Goal: Task Accomplishment & Management: Use online tool/utility

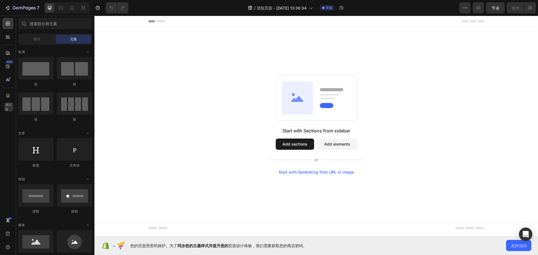
click at [193, 38] on div "Start with Sections from sidebar Add sections Add elements Start with Generatin…" at bounding box center [316, 124] width 444 height 195
click at [9, 80] on icon at bounding box center [8, 80] width 6 height 6
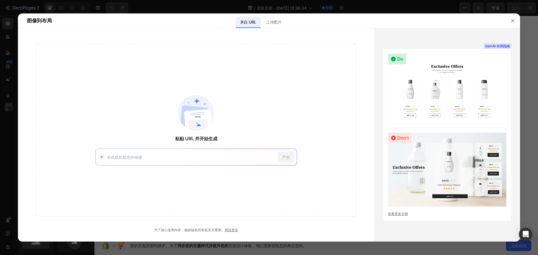
click at [152, 155] on input at bounding box center [191, 157] width 168 height 6
paste input "[URL][DOMAIN_NAME]"
type input "[URL][DOMAIN_NAME]"
click at [280, 156] on div "产生" at bounding box center [286, 157] width 17 height 11
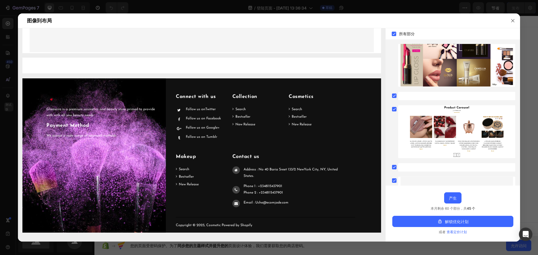
scroll to position [357, 0]
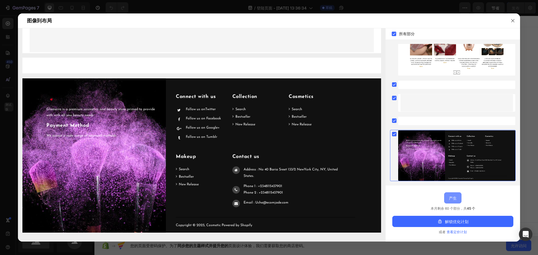
click at [456, 200] on font "产生" at bounding box center [453, 198] width 8 height 5
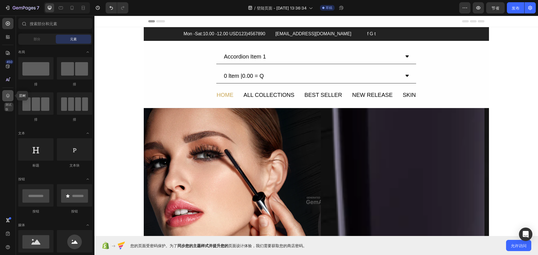
click at [7, 94] on icon at bounding box center [8, 96] width 6 height 6
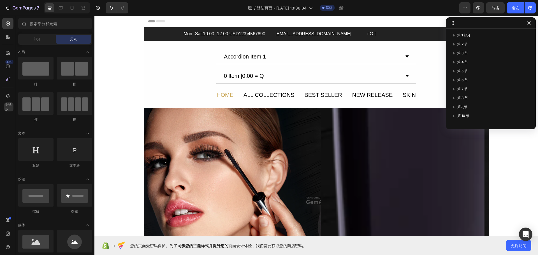
click at [242, 21] on div "Header" at bounding box center [316, 21] width 336 height 11
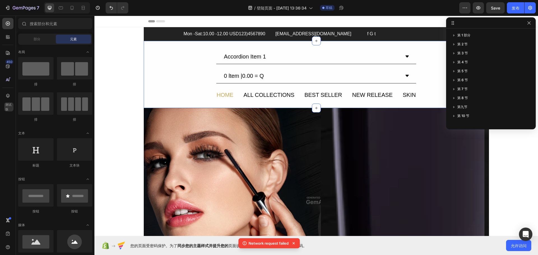
click at [169, 70] on div "Accordion Item 1 0 ltem |0.00 = Q Accordion HOME Text Block ALL COLLECTIONS Tex…" at bounding box center [316, 74] width 345 height 50
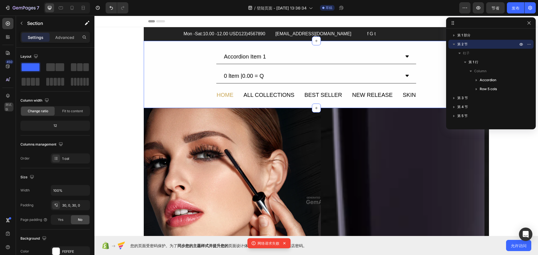
click at [197, 74] on div "Accordion Item 1 0 ltem |0.00 = Q Accordion HOME Text Block ALL COLLECTIONS Tex…" at bounding box center [316, 74] width 345 height 50
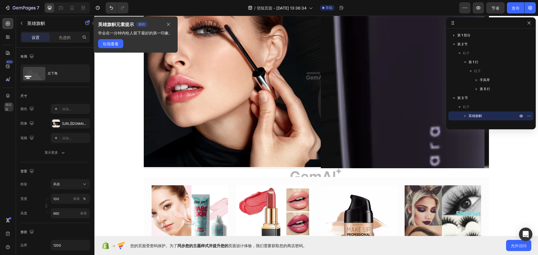
scroll to position [0, 0]
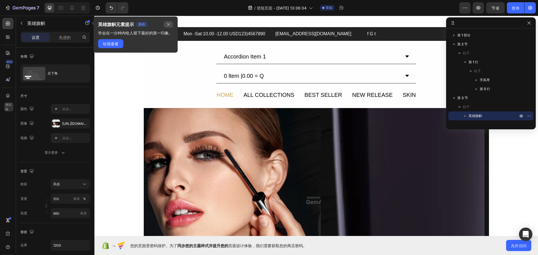
click at [173, 22] on button "button" at bounding box center [169, 24] width 10 height 7
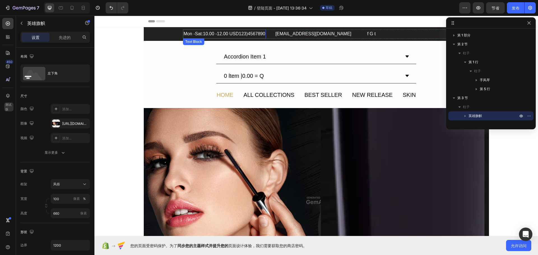
click at [207, 35] on div "Mon -Sat:10.00 -12.00 USD123)4567890" at bounding box center [224, 33] width 83 height 9
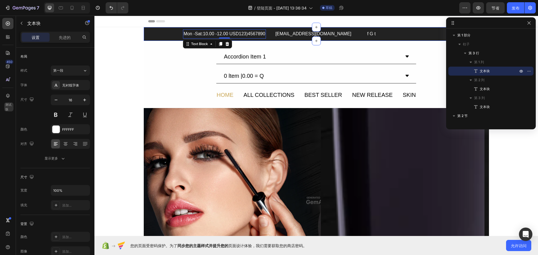
click at [153, 34] on div "Mon -Sat:10.00 -12.00 USD123)4567890 Text Block 0 [EMAIL_ADDRESS][DOMAIN_NAME] …" at bounding box center [316, 33] width 345 height 9
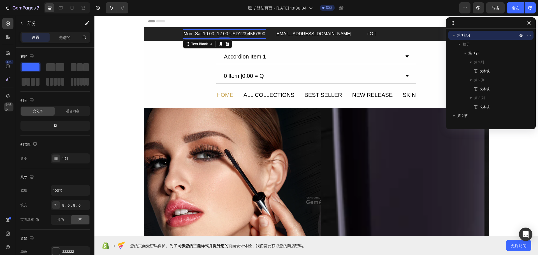
click at [183, 34] on div "Mon -Sat:10.00 -12.00 USD123)4567890" at bounding box center [224, 33] width 83 height 9
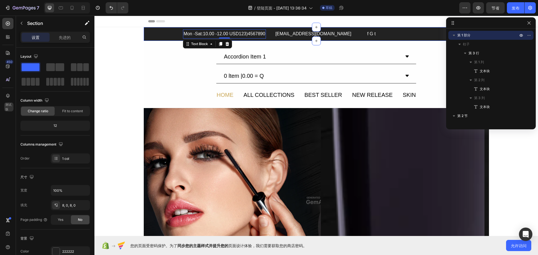
click at [144, 30] on div "Mon -Sat:10.00 -12.00 USD123)4567890 Text Block 0 [EMAIL_ADDRESS][DOMAIN_NAME] …" at bounding box center [316, 33] width 345 height 9
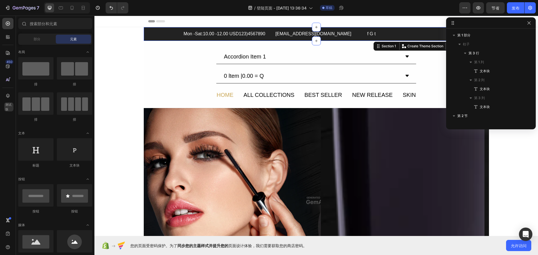
click at [135, 24] on div "Header" at bounding box center [316, 21] width 444 height 11
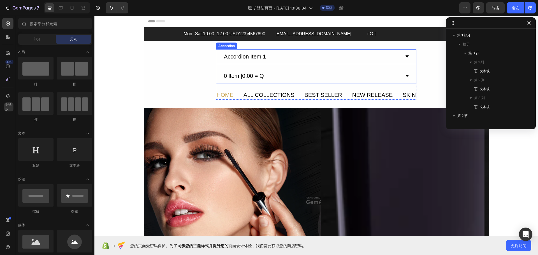
click at [405, 58] on icon at bounding box center [407, 56] width 4 height 4
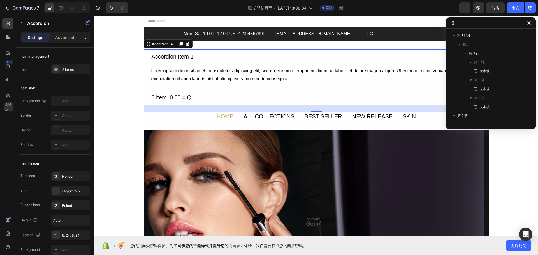
scroll to position [79, 0]
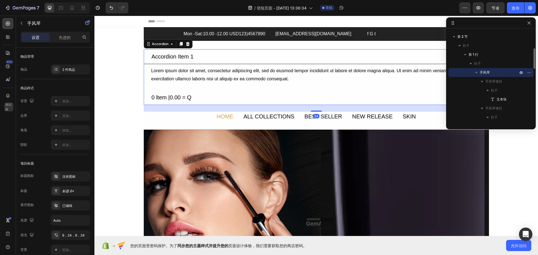
click at [401, 57] on div "Accordion Item 1" at bounding box center [312, 57] width 322 height 10
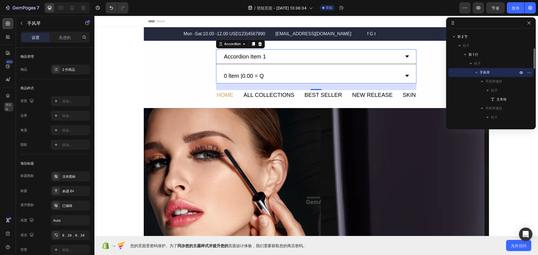
scroll to position [0, 0]
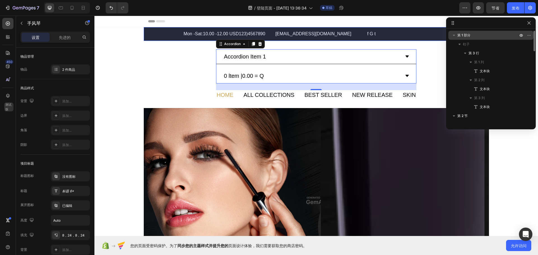
click at [471, 36] on p "第 1 部分" at bounding box center [488, 36] width 62 height 6
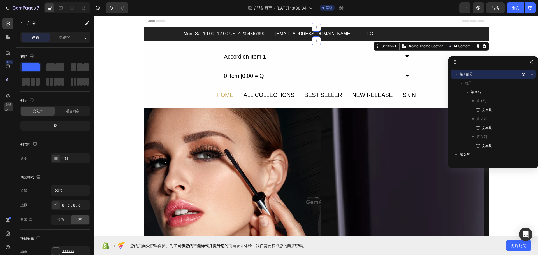
drag, startPoint x: 486, startPoint y: 24, endPoint x: 489, endPoint y: 65, distance: 40.5
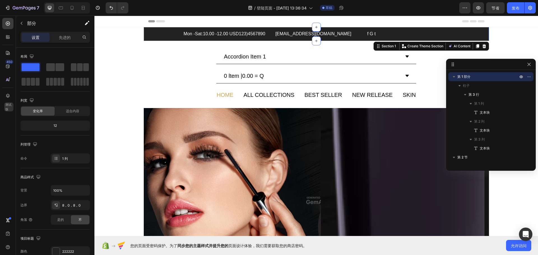
drag, startPoint x: 505, startPoint y: 62, endPoint x: 505, endPoint y: 66, distance: 3.4
click at [523, 248] on font "允许访问" at bounding box center [519, 245] width 16 height 5
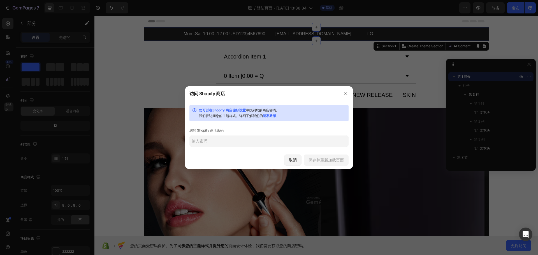
click at [242, 142] on input "text" at bounding box center [268, 141] width 159 height 11
click at [269, 92] on div "访问 Shopify 商店" at bounding box center [262, 93] width 154 height 15
click at [290, 96] on div "访问 Shopify 商店" at bounding box center [262, 93] width 154 height 15
click at [315, 91] on div "访问 Shopify 商店" at bounding box center [262, 93] width 154 height 15
click at [240, 146] on input "text" at bounding box center [268, 141] width 159 height 11
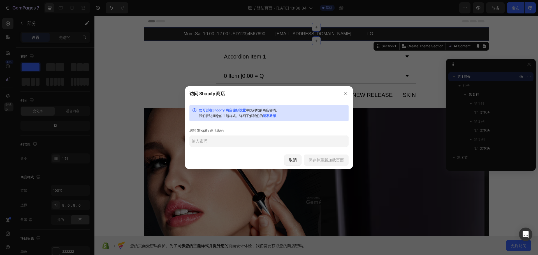
click at [239, 141] on input "text" at bounding box center [268, 141] width 159 height 11
paste input "HensonD1013"
click at [340, 161] on font "保存并重新加载页面" at bounding box center [325, 160] width 35 height 5
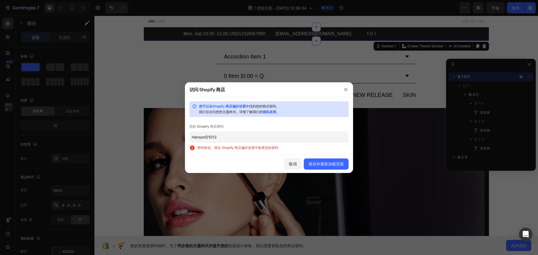
click at [244, 139] on input "HensonD1013" at bounding box center [268, 137] width 159 height 11
drag, startPoint x: 251, startPoint y: 138, endPoint x: 189, endPoint y: 136, distance: 61.9
click at [189, 136] on div "您可以在Shopify 商店偏好设置 中找到您的商店密码 。 我们仅访问您的主题样式。详细了解我们的 隐私政策 。 您的 Shopify 商店密码 Henso…" at bounding box center [269, 126] width 168 height 58
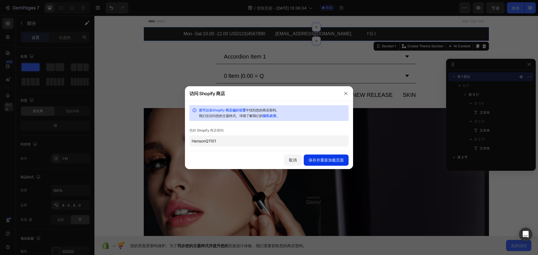
type input "HensonQ1101"
click at [311, 161] on font "保存并重新加载页面" at bounding box center [325, 160] width 35 height 5
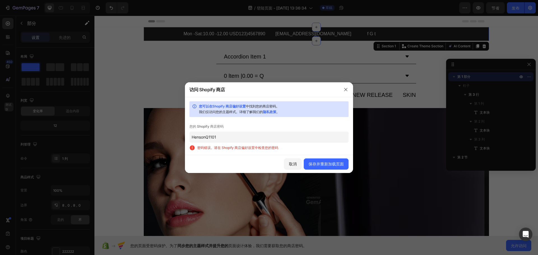
click at [223, 133] on input "HensonQ1101" at bounding box center [268, 137] width 159 height 11
drag, startPoint x: 225, startPoint y: 136, endPoint x: 183, endPoint y: 132, distance: 42.2
click at [183, 132] on div "访问 Shopify 商店 您可以在Shopify 商店偏好设置 中找到您的商店密码 。 我们仅访问您的主题样式。详细了解我们的 隐私政策 。 您的 Shop…" at bounding box center [269, 127] width 538 height 255
click at [231, 138] on input "HensonQ1101" at bounding box center [268, 137] width 159 height 11
click at [210, 137] on input "HensonQ1101" at bounding box center [268, 137] width 159 height 11
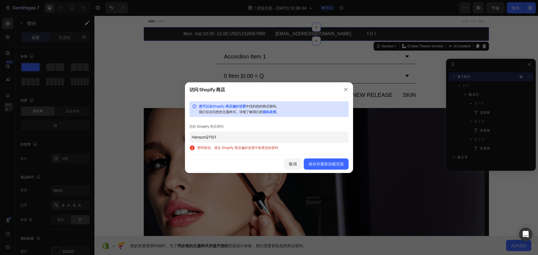
drag, startPoint x: 220, startPoint y: 137, endPoint x: 192, endPoint y: 137, distance: 28.3
click at [192, 137] on input "HensonQ1101" at bounding box center [268, 137] width 159 height 11
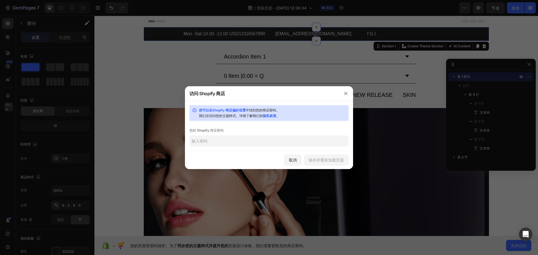
click at [227, 146] on input "text" at bounding box center [268, 141] width 159 height 11
paste input "HensonD1013"
type input "HensonD1013"
click at [322, 161] on font "保存并重新加载页面" at bounding box center [325, 160] width 35 height 5
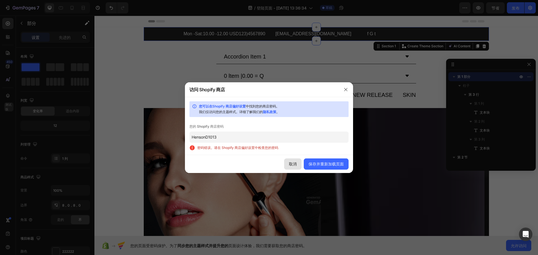
click at [289, 162] on font "取消" at bounding box center [293, 164] width 8 height 5
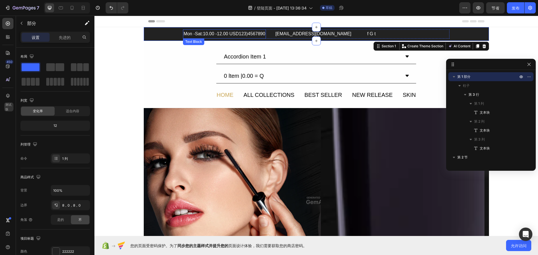
click at [259, 31] on div "Mon -Sat:10.00 -12.00 USD123)4567890" at bounding box center [224, 33] width 83 height 9
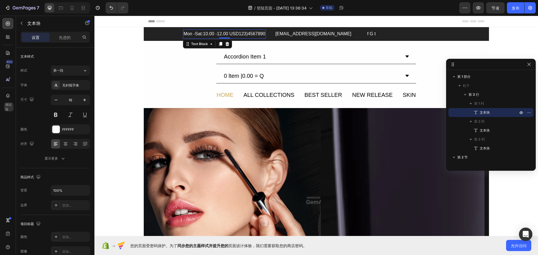
click at [233, 36] on div "Mon -Sat:10.00 -12.00 USD123)4567890" at bounding box center [224, 33] width 83 height 9
click at [233, 36] on p "Mon -Sat:10.00 -12.00 USD123)4567890" at bounding box center [225, 34] width 82 height 8
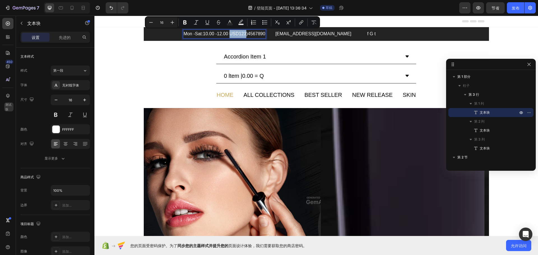
click at [242, 35] on p "Mon -Sat:10.00 -12.00 USD123)4567890" at bounding box center [225, 34] width 82 height 8
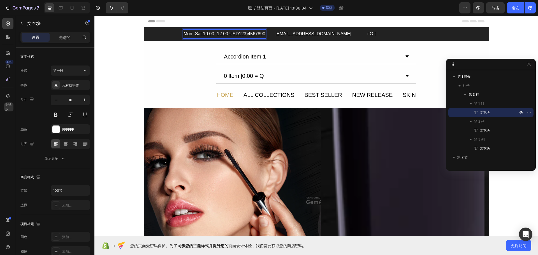
click at [249, 34] on p "Mon -Sat:10.00 -12.00 USD123)4567890" at bounding box center [225, 34] width 82 height 8
click at [257, 34] on p "Mon -Sat:10.00 -12.00 USD123)4567890" at bounding box center [225, 34] width 82 height 8
click at [245, 35] on p "Mon -Sat:10.00 -12.00 USD123)4567890" at bounding box center [225, 34] width 82 height 8
click at [225, 34] on p "Mon -Sat:10.00 -12.00 USD123)4567890" at bounding box center [225, 34] width 82 height 8
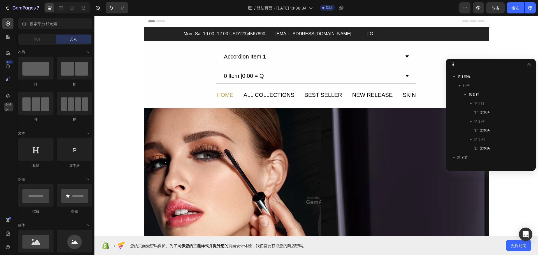
click at [140, 21] on div "Header" at bounding box center [316, 21] width 444 height 11
click at [514, 22] on div "Header" at bounding box center [316, 21] width 444 height 11
click at [100, 20] on icon at bounding box center [101, 21] width 4 height 4
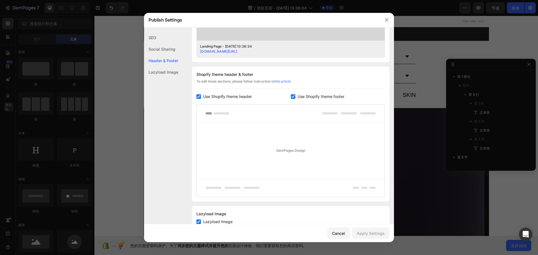
scroll to position [247, 0]
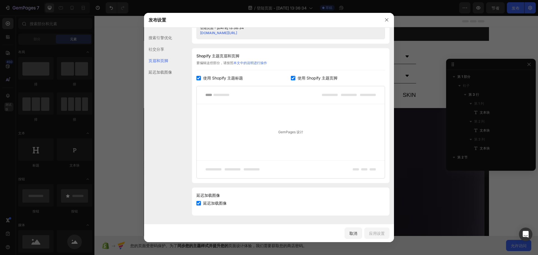
click at [197, 78] on input "checkbox" at bounding box center [198, 78] width 4 height 4
checkbox input "false"
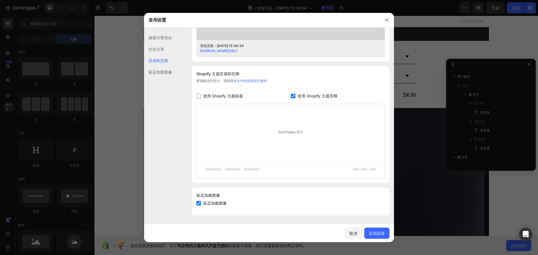
click at [291, 98] on input "checkbox" at bounding box center [293, 96] width 4 height 4
checkbox input "false"
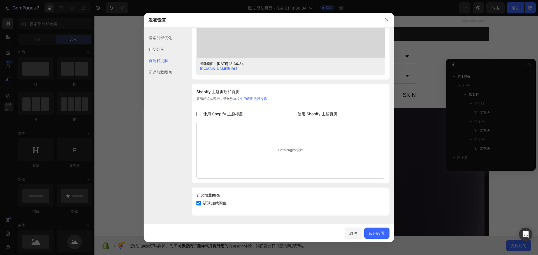
click at [198, 112] on input "checkbox" at bounding box center [198, 114] width 4 height 4
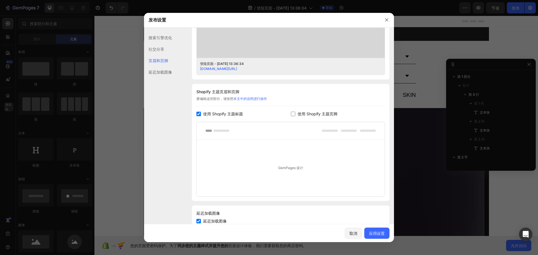
click at [200, 113] on input "checkbox" at bounding box center [198, 114] width 4 height 4
checkbox input "false"
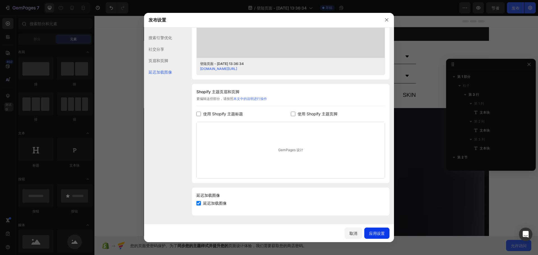
click at [379, 235] on font "应用设置" at bounding box center [377, 233] width 16 height 5
drag, startPoint x: 385, startPoint y: 17, endPoint x: 365, endPoint y: 10, distance: 20.8
click at [385, 17] on button "button" at bounding box center [386, 19] width 9 height 9
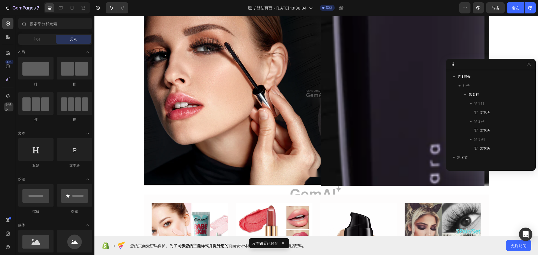
scroll to position [0, 0]
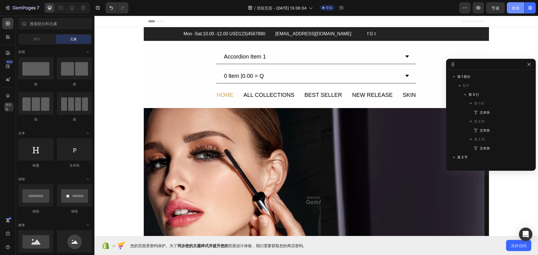
click at [511, 6] on button "发布" at bounding box center [515, 7] width 17 height 11
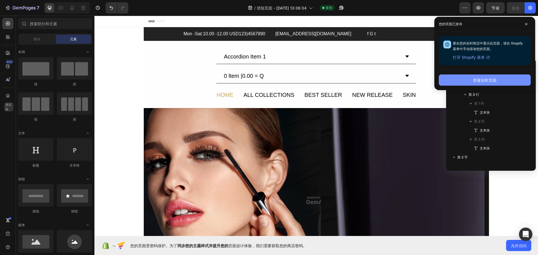
click at [498, 80] on button "查看实时页面" at bounding box center [485, 80] width 92 height 11
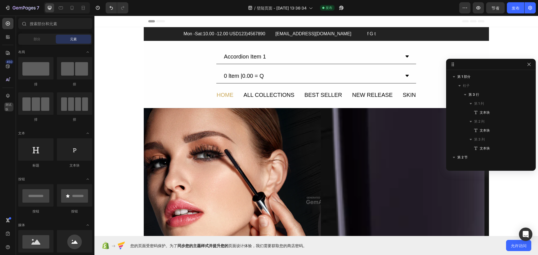
click at [137, 22] on div "Header" at bounding box center [316, 21] width 444 height 11
click at [113, 21] on span "Header" at bounding box center [111, 21] width 12 height 6
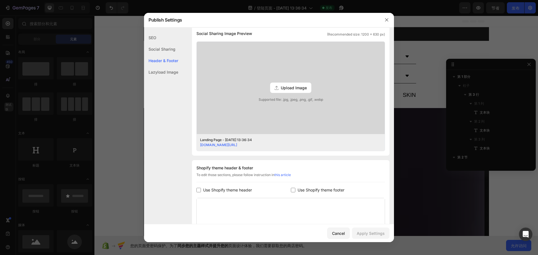
scroll to position [212, 0]
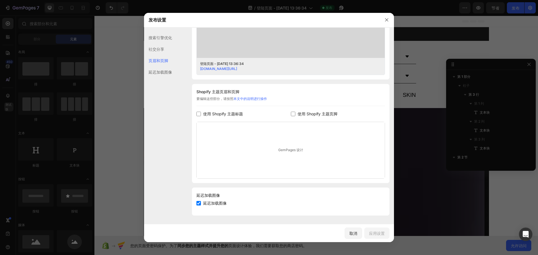
click at [200, 204] on input "checkbox" at bounding box center [198, 203] width 4 height 4
checkbox input "false"
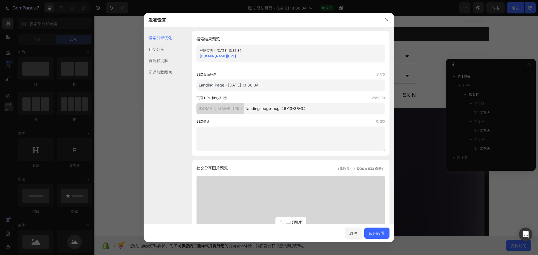
scroll to position [0, 0]
click at [229, 33] on div "搜索结果预览 登陆页面 - [DATE] 13:36:34 [DOMAIN_NAME][URL] SEO页面标题 31/70 Landing Page - […" at bounding box center [291, 94] width 198 height 125
drag, startPoint x: 274, startPoint y: 87, endPoint x: 147, endPoint y: 89, distance: 127.8
click at [147, 89] on div "搜索引擎优化 社交分享 页眉和页脚 延迟加载图像 搜索引擎优化 搜索结果预览 登陆页面 - [DATE] 13:36:34 [DOMAIN_NAME][URL…" at bounding box center [269, 232] width 250 height 400
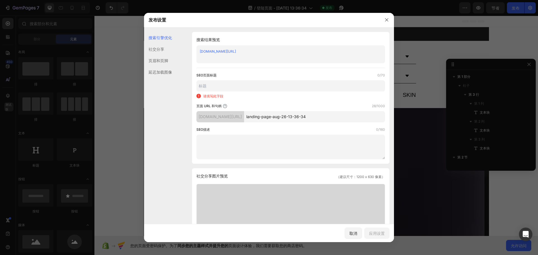
drag, startPoint x: 338, startPoint y: 119, endPoint x: 265, endPoint y: 114, distance: 72.8
click at [265, 114] on div "[DOMAIN_NAME][URL] landing-page-aug-26-13-36-34" at bounding box center [290, 116] width 189 height 11
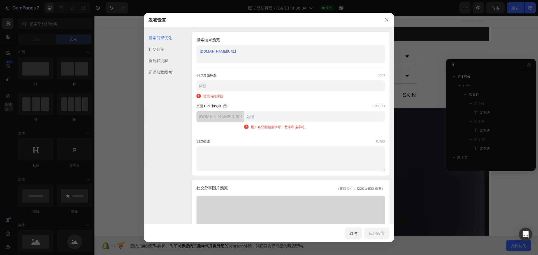
click at [305, 119] on input "text" at bounding box center [314, 116] width 141 height 11
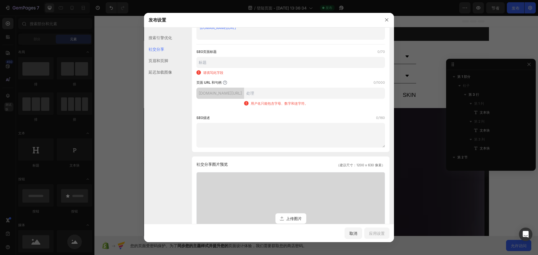
scroll to position [56, 0]
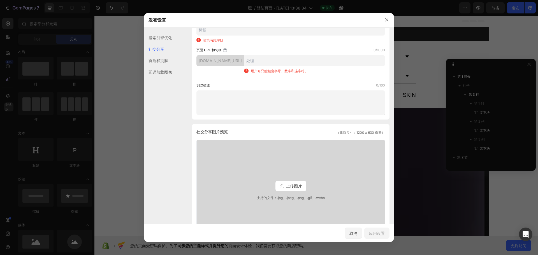
click at [293, 106] on textarea at bounding box center [290, 103] width 189 height 25
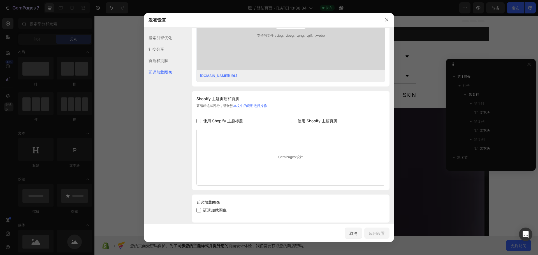
scroll to position [224, 0]
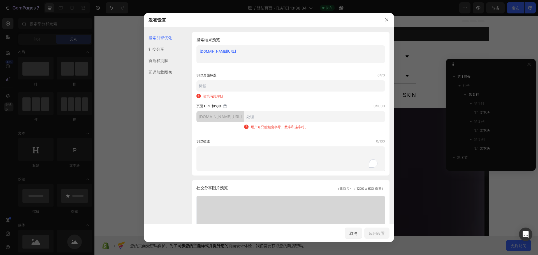
click at [159, 50] on font "社交分享" at bounding box center [157, 49] width 16 height 5
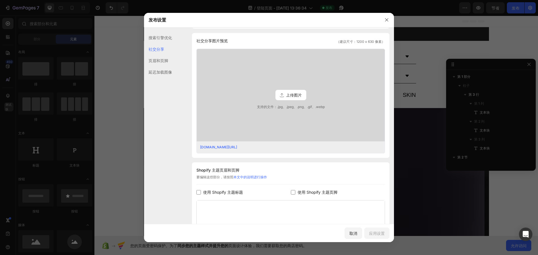
click at [165, 63] on font "页眉和页脚" at bounding box center [159, 60] width 20 height 5
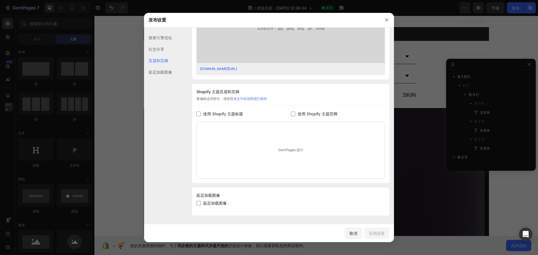
click at [165, 73] on font "延迟加载图像" at bounding box center [161, 72] width 24 height 5
click at [165, 66] on div "页眉和页脚" at bounding box center [158, 71] width 28 height 11
click at [159, 55] on div "社交分享" at bounding box center [158, 60] width 28 height 11
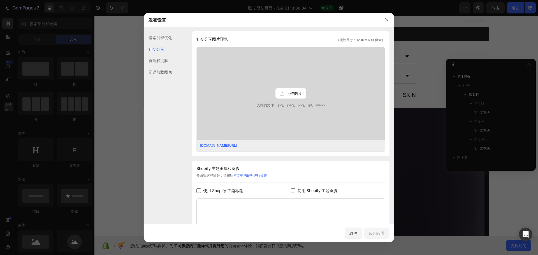
click at [160, 46] on div "社交分享" at bounding box center [158, 48] width 28 height 11
click at [164, 39] on font "搜索引擎优化" at bounding box center [161, 37] width 24 height 5
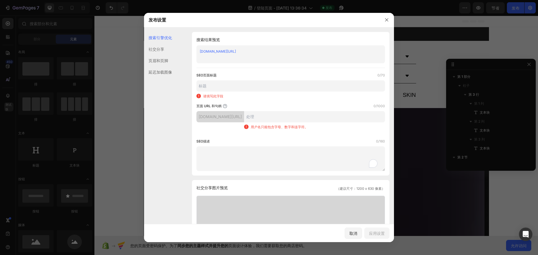
click at [273, 51] on div "[DOMAIN_NAME][URL]" at bounding box center [286, 52] width 173 height 6
click at [288, 83] on input "text" at bounding box center [290, 85] width 189 height 11
click at [306, 62] on div "[DOMAIN_NAME][URL]" at bounding box center [290, 54] width 189 height 18
click at [308, 73] on div "SEO页面标题 0/70" at bounding box center [290, 76] width 189 height 6
click at [386, 22] on icon "button" at bounding box center [386, 20] width 4 height 4
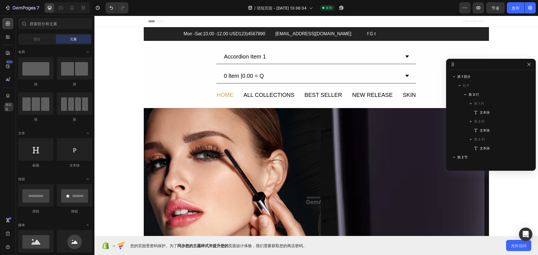
click at [174, 20] on div "Header" at bounding box center [316, 21] width 336 height 11
click at [533, 12] on button "button" at bounding box center [530, 7] width 11 height 11
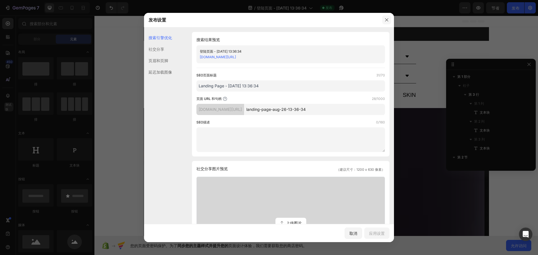
click at [386, 20] on icon "button" at bounding box center [386, 19] width 3 height 3
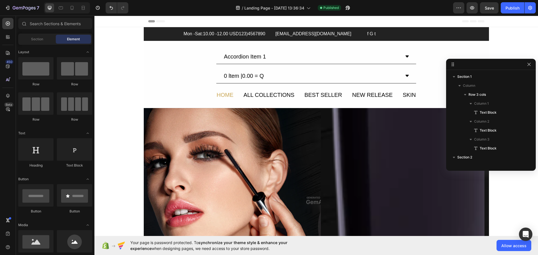
click at [198, 20] on div "Header" at bounding box center [316, 21] width 336 height 11
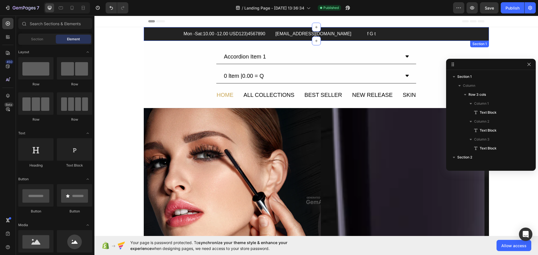
click at [210, 39] on div "Mon -Sat:10.00 -12.00 USD123)4567890 Text Block [EMAIL_ADDRESS][DOMAIN_NAME] Te…" at bounding box center [316, 34] width 345 height 14
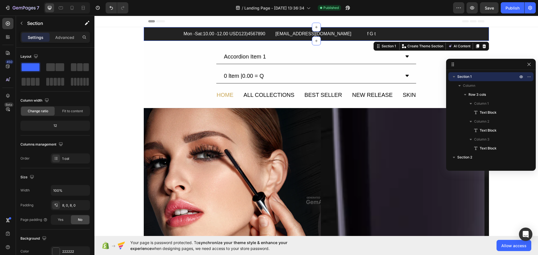
drag, startPoint x: 316, startPoint y: 26, endPoint x: 317, endPoint y: 18, distance: 7.6
click at [314, 26] on icon at bounding box center [316, 27] width 4 height 4
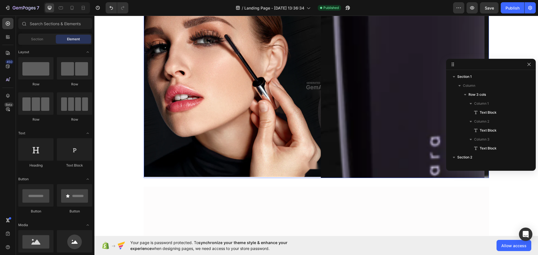
scroll to position [0, 0]
